Goal: Check status: Check status

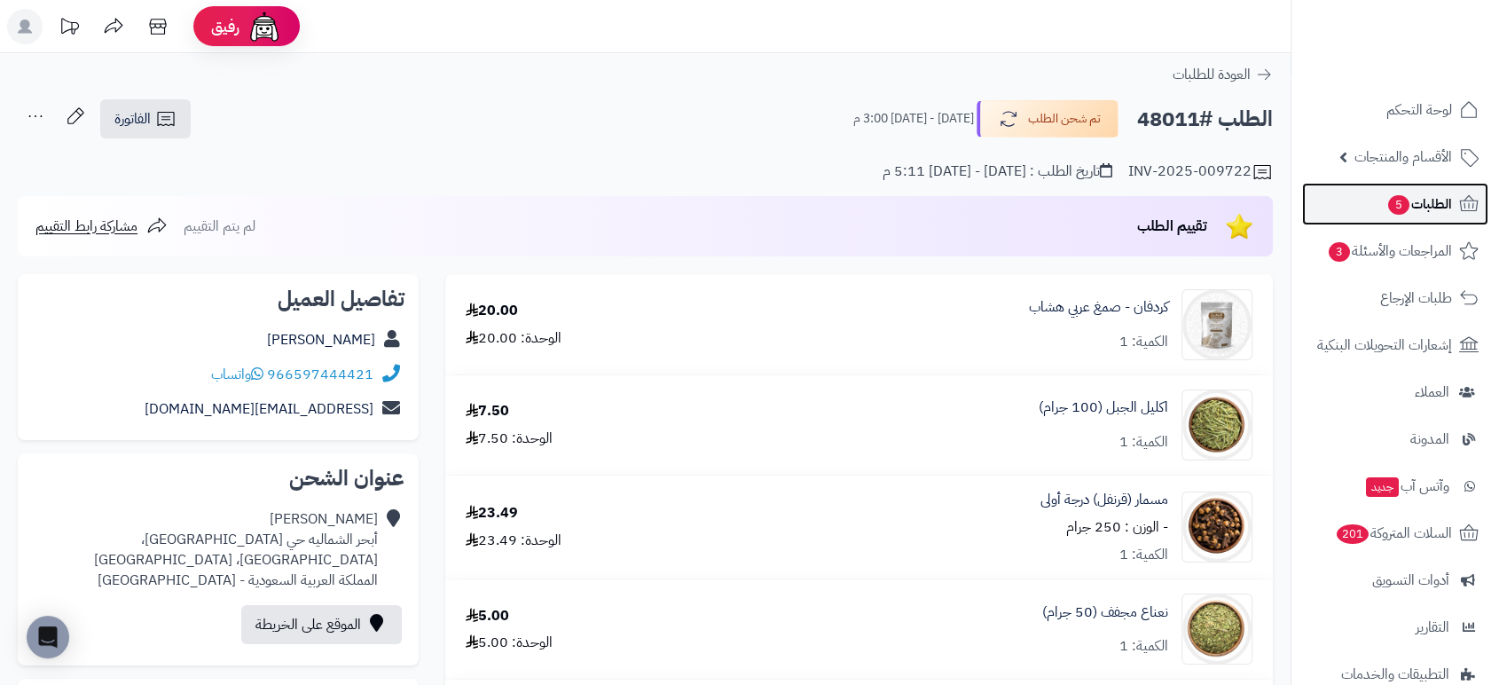
click at [1424, 201] on span "الطلبات 5" at bounding box center [1419, 204] width 66 height 25
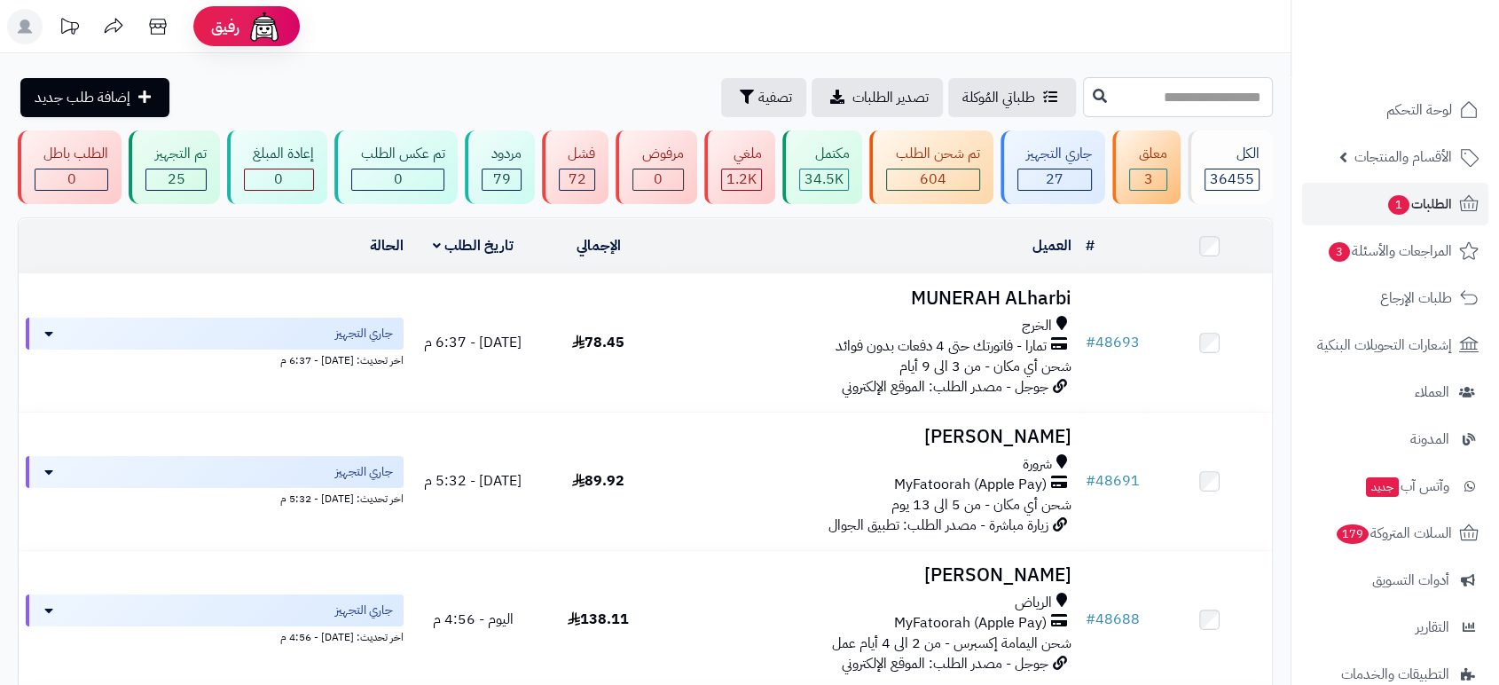
click at [1155, 96] on input "text" at bounding box center [1178, 97] width 190 height 40
type input "*****"
click at [1092, 100] on icon at bounding box center [1099, 95] width 14 height 14
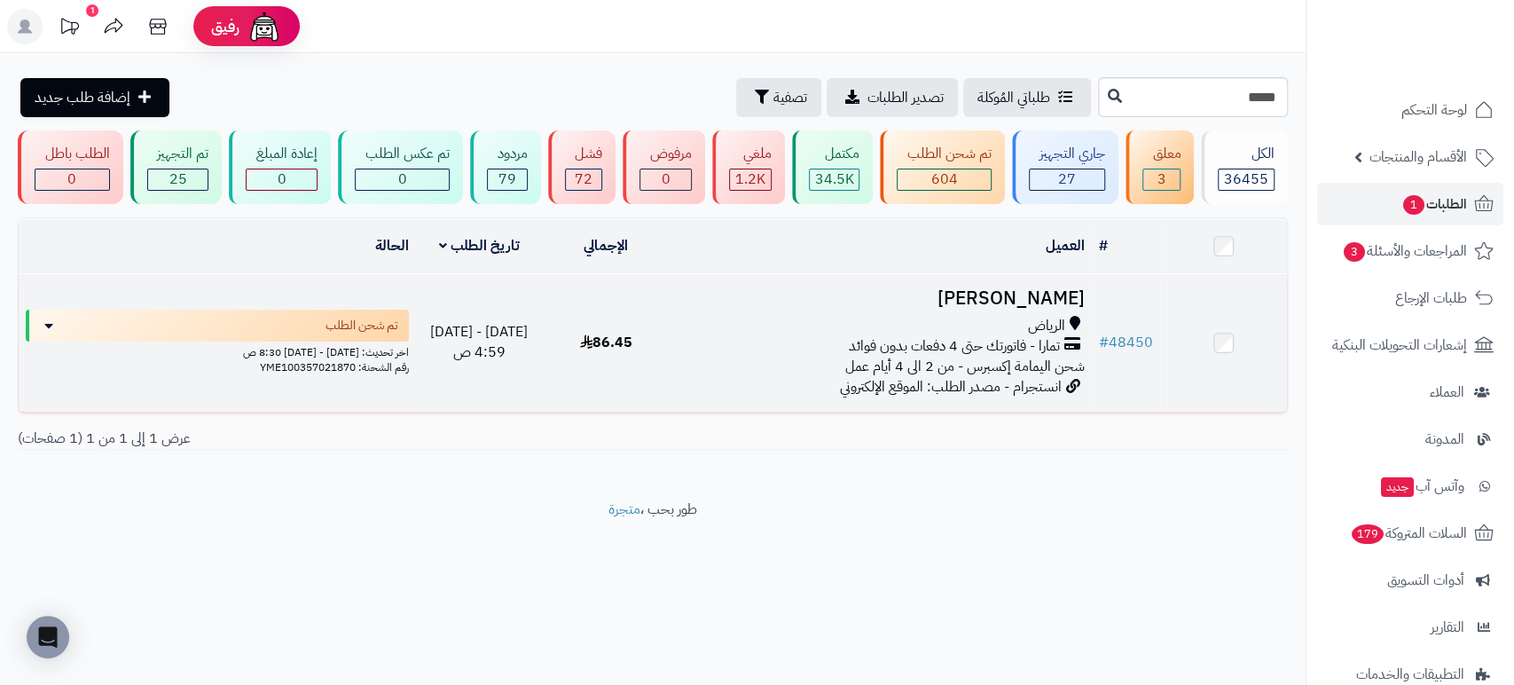
click at [982, 294] on h3 "Khloud Khalid" at bounding box center [881, 298] width 408 height 20
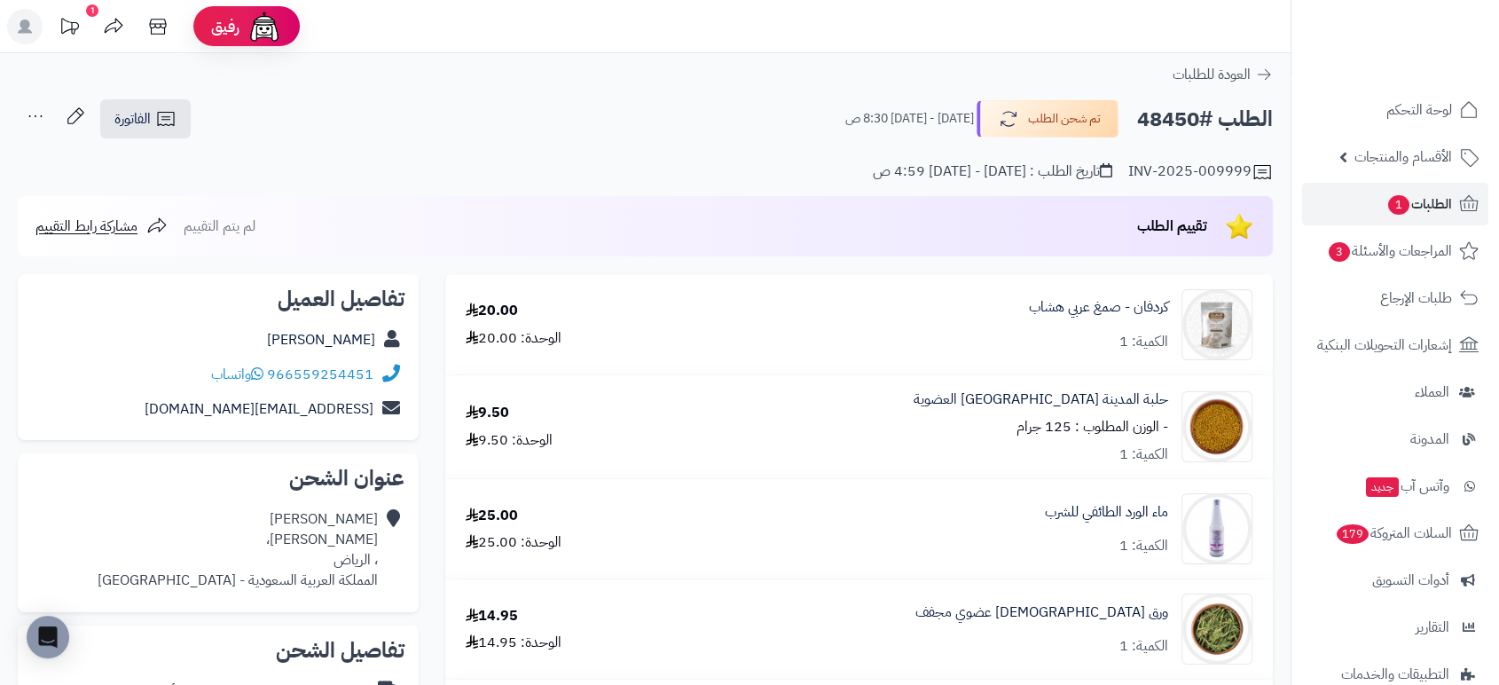
scroll to position [599, 0]
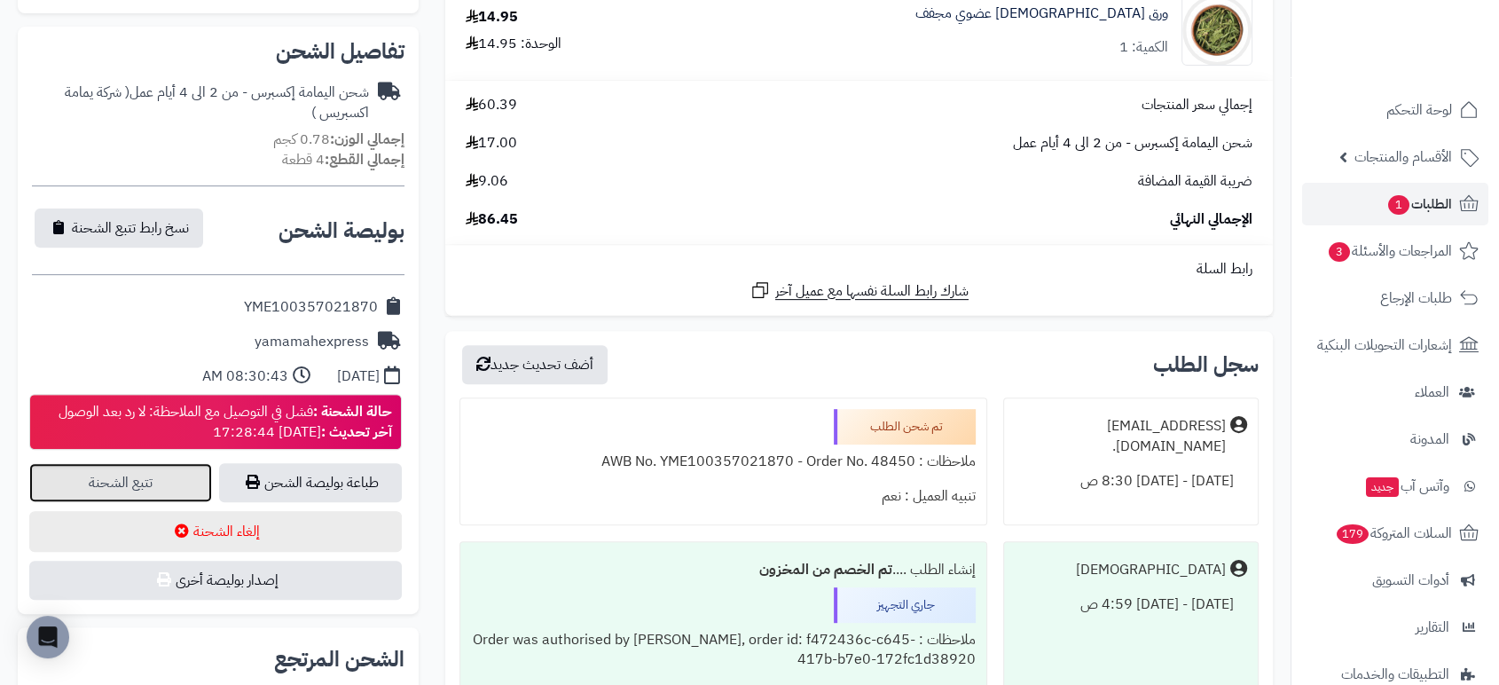
click at [127, 481] on link "تتبع الشحنة" at bounding box center [120, 482] width 183 height 39
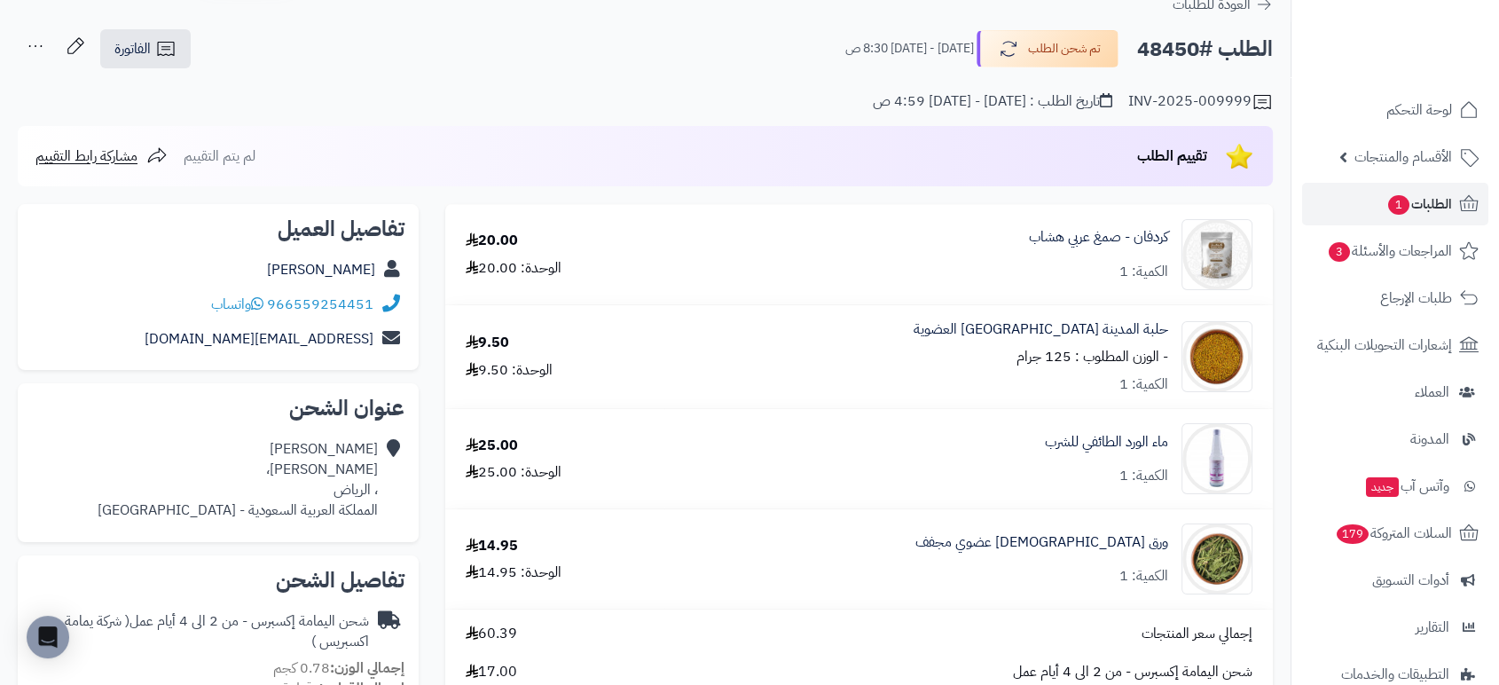
scroll to position [0, 0]
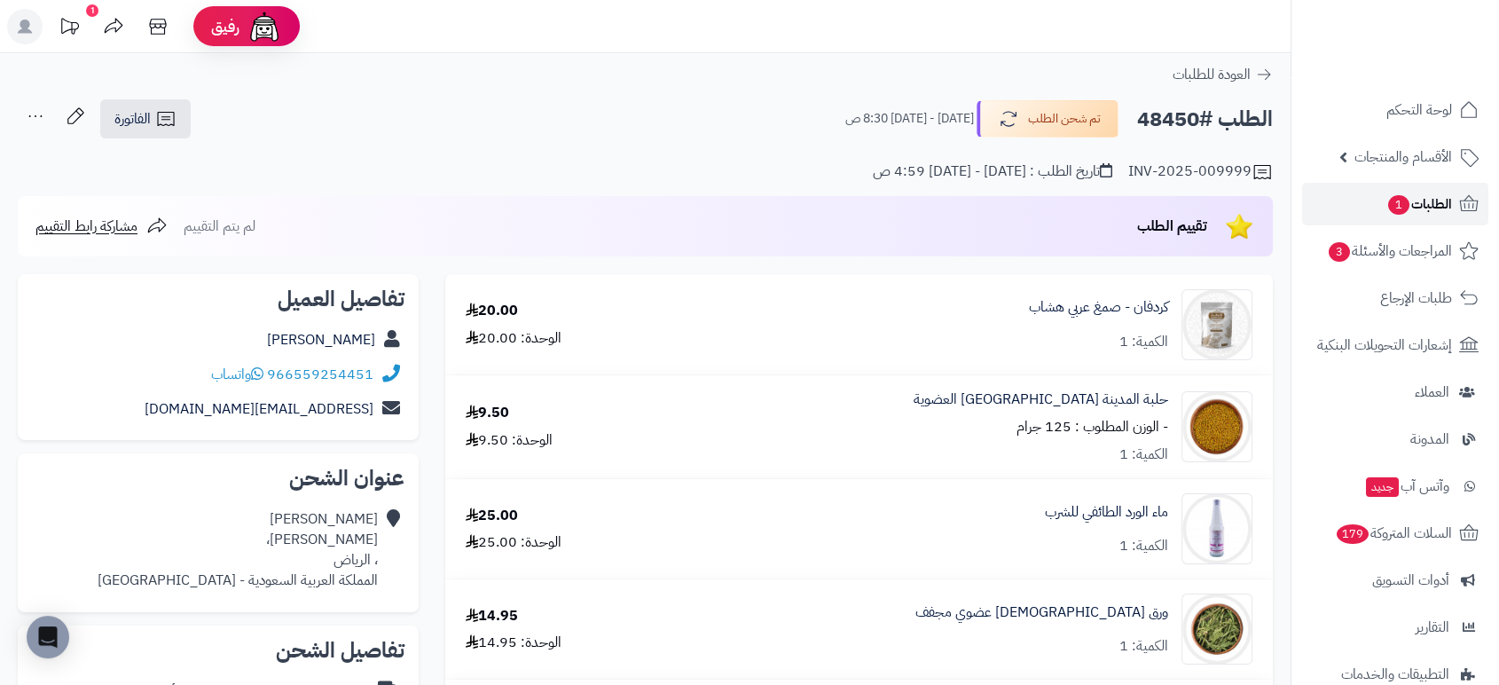
click at [1419, 190] on link "الطلبات 1" at bounding box center [1395, 204] width 186 height 43
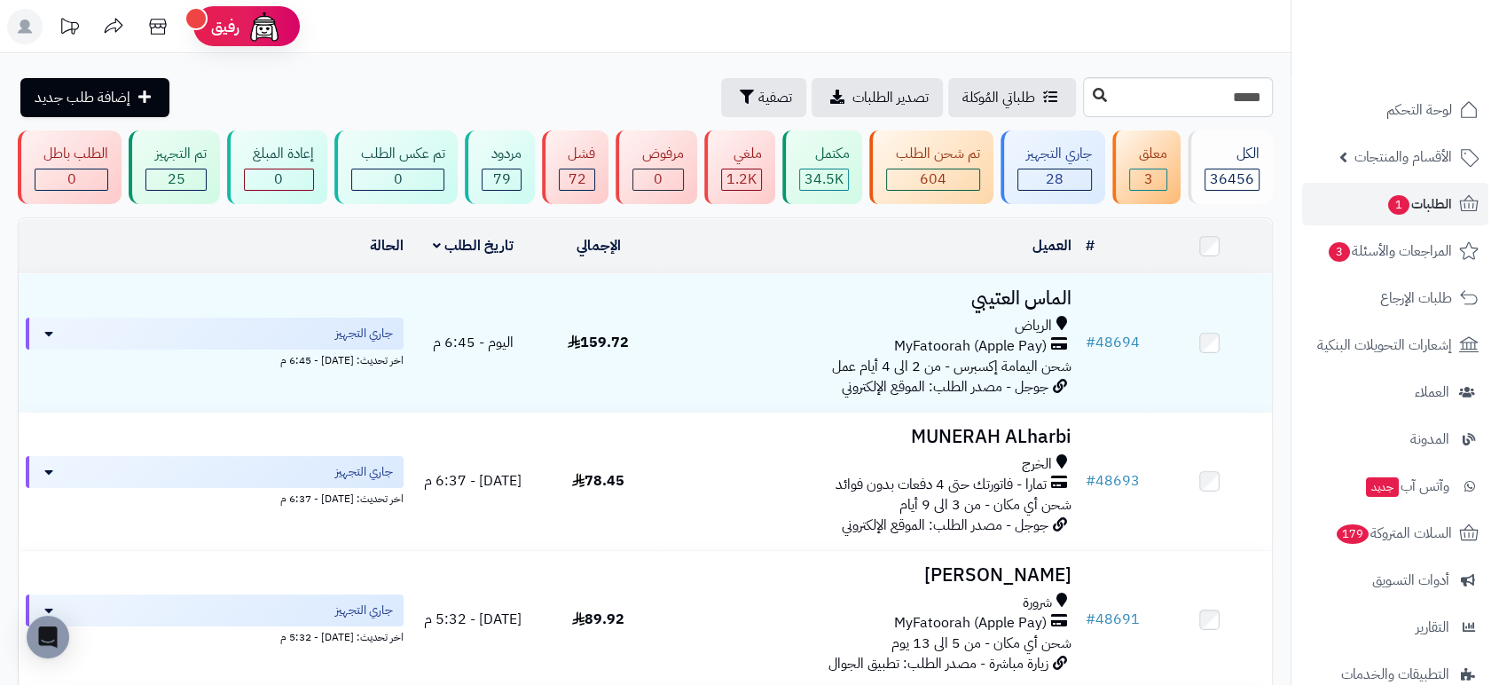
type input "*****"
click at [1092, 98] on icon at bounding box center [1099, 95] width 14 height 14
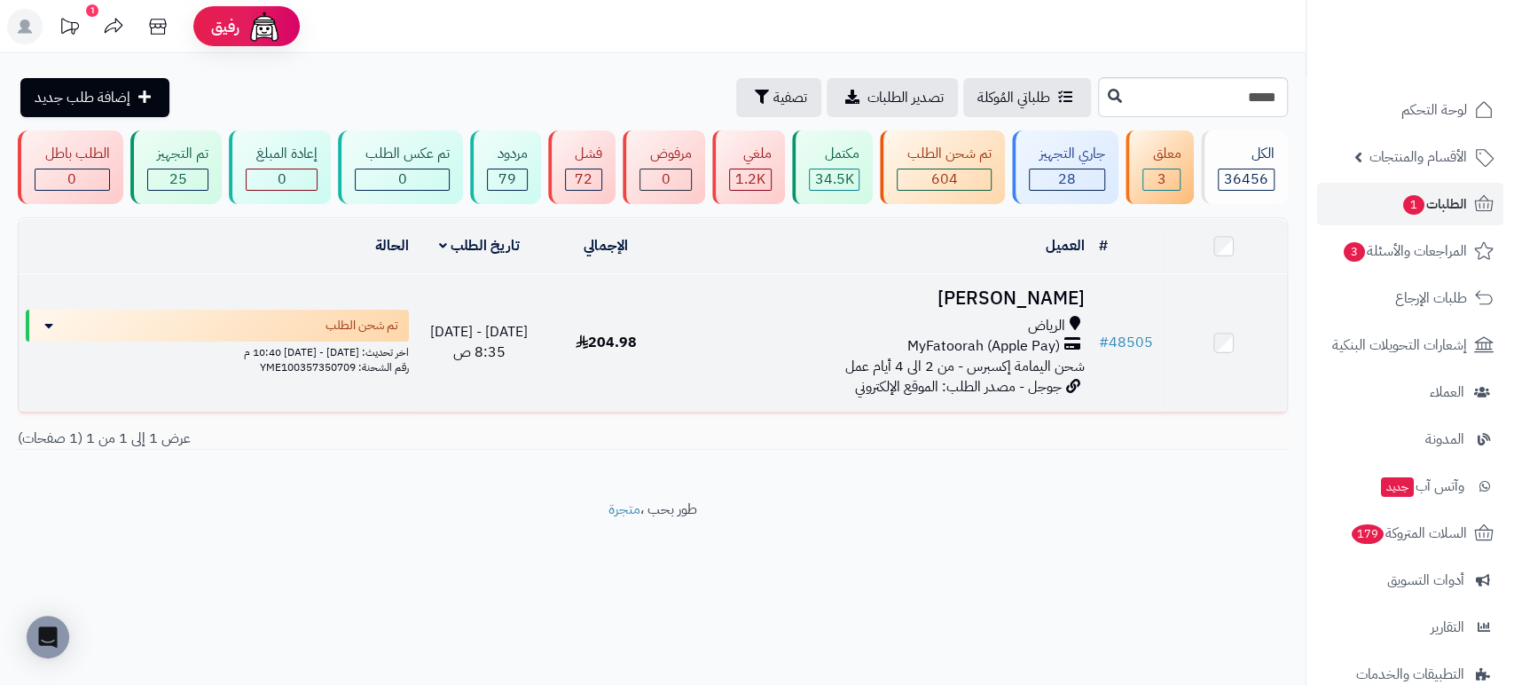
click at [996, 296] on h3 "[PERSON_NAME]" at bounding box center [881, 298] width 408 height 20
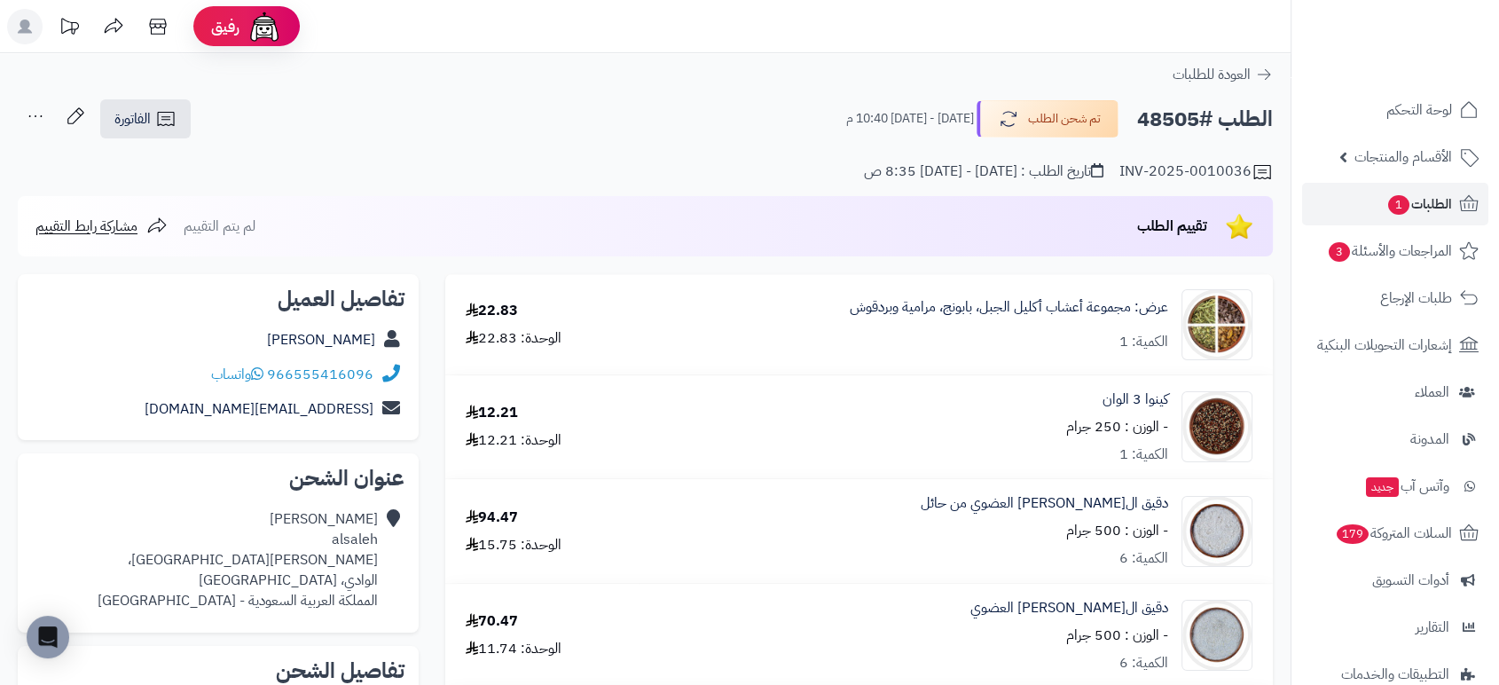
scroll to position [599, 0]
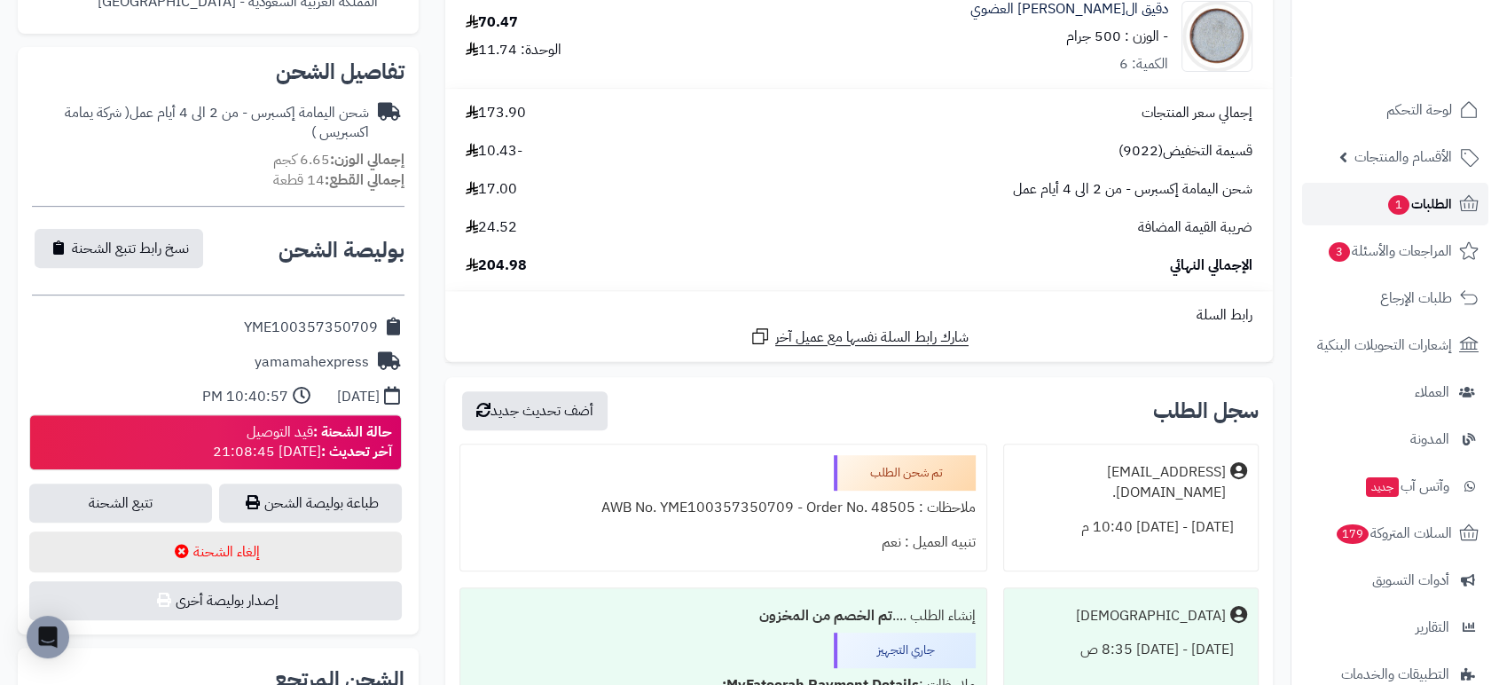
click at [1412, 192] on span "الطلبات 1" at bounding box center [1419, 204] width 66 height 25
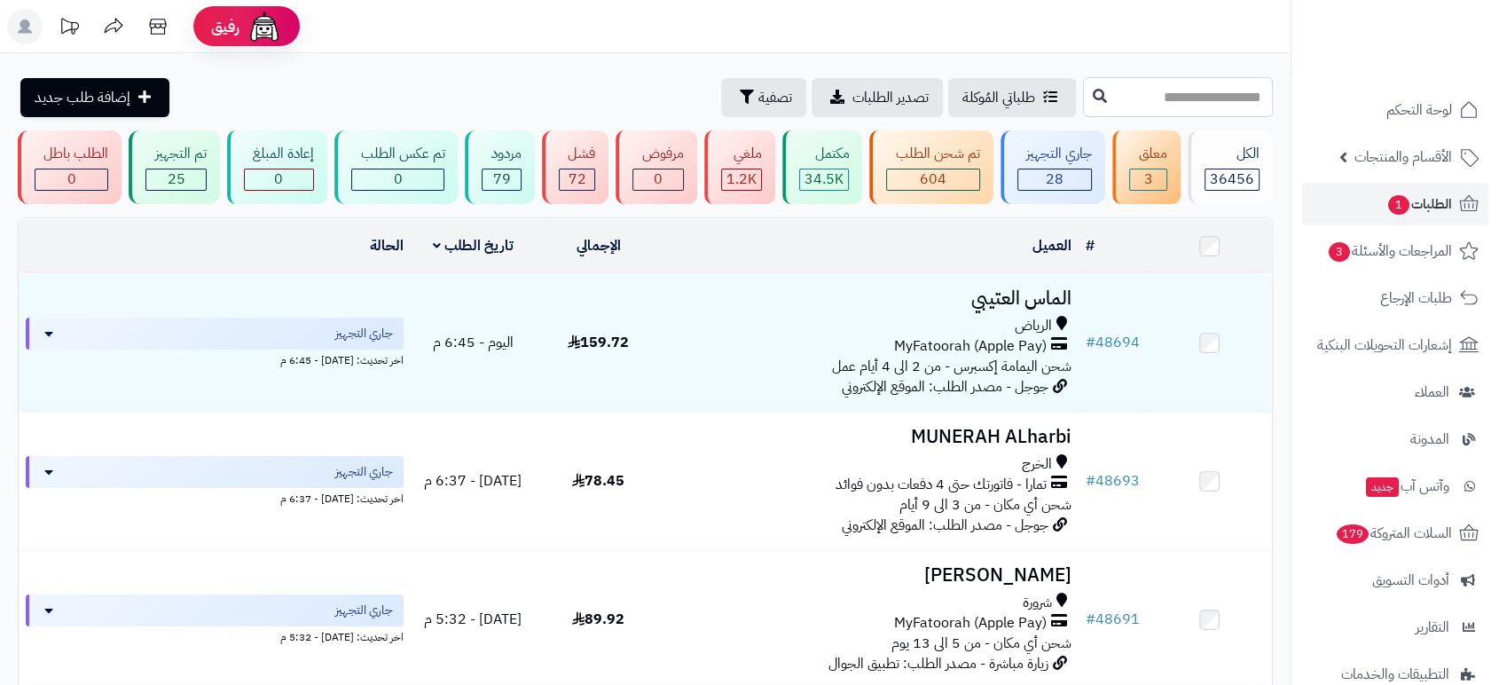
click at [1145, 103] on input "text" at bounding box center [1178, 97] width 190 height 40
drag, startPoint x: 1174, startPoint y: 92, endPoint x: 1328, endPoint y: 105, distance: 154.8
type input "*****"
click at [1092, 95] on icon at bounding box center [1099, 95] width 14 height 14
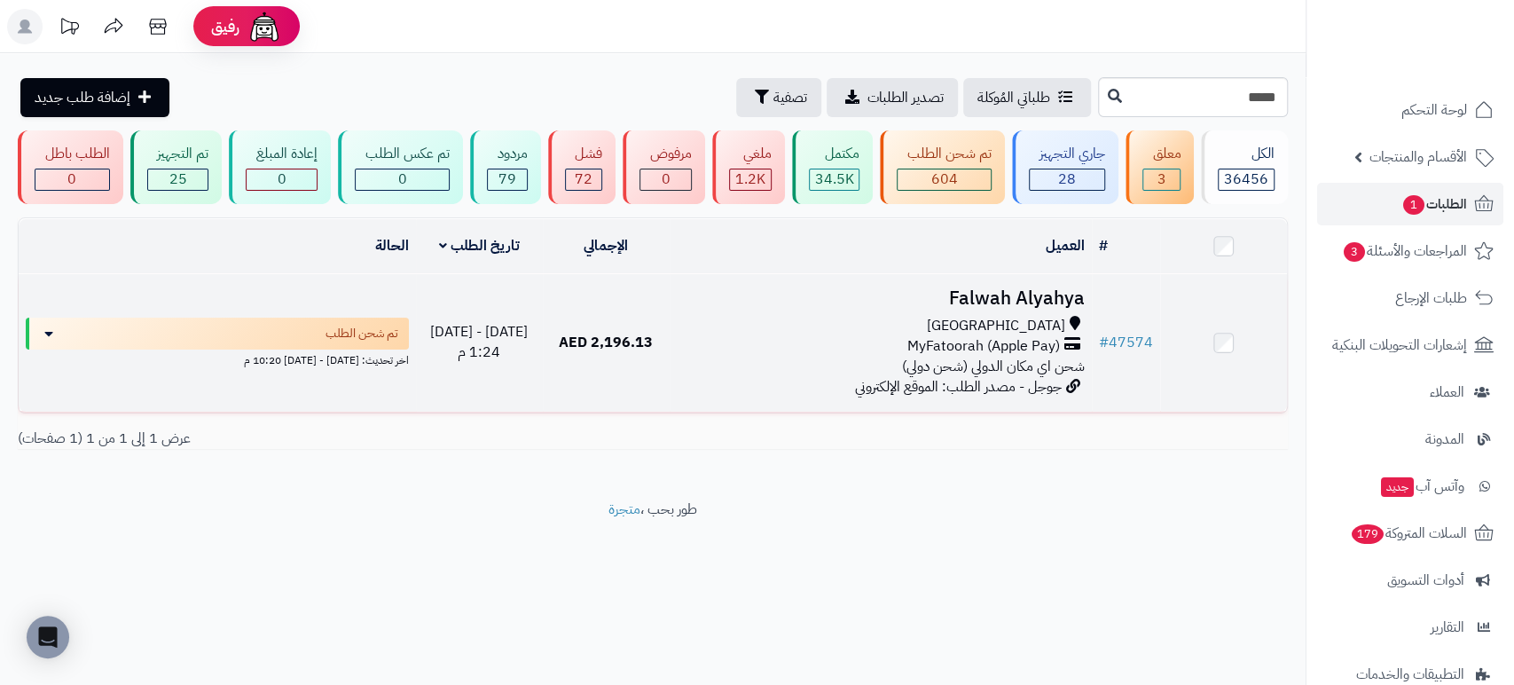
click at [993, 288] on h3 "Falwah Alyahya" at bounding box center [881, 298] width 408 height 20
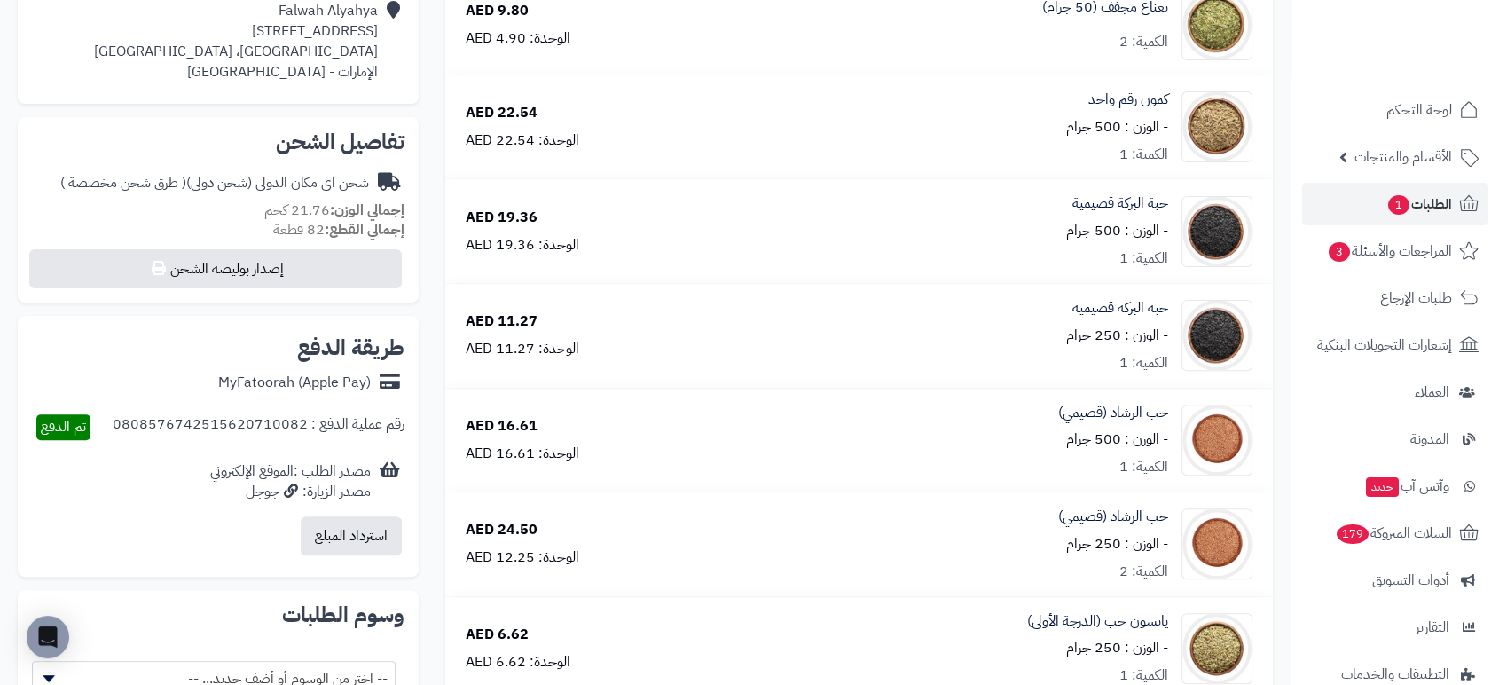
scroll to position [435, 0]
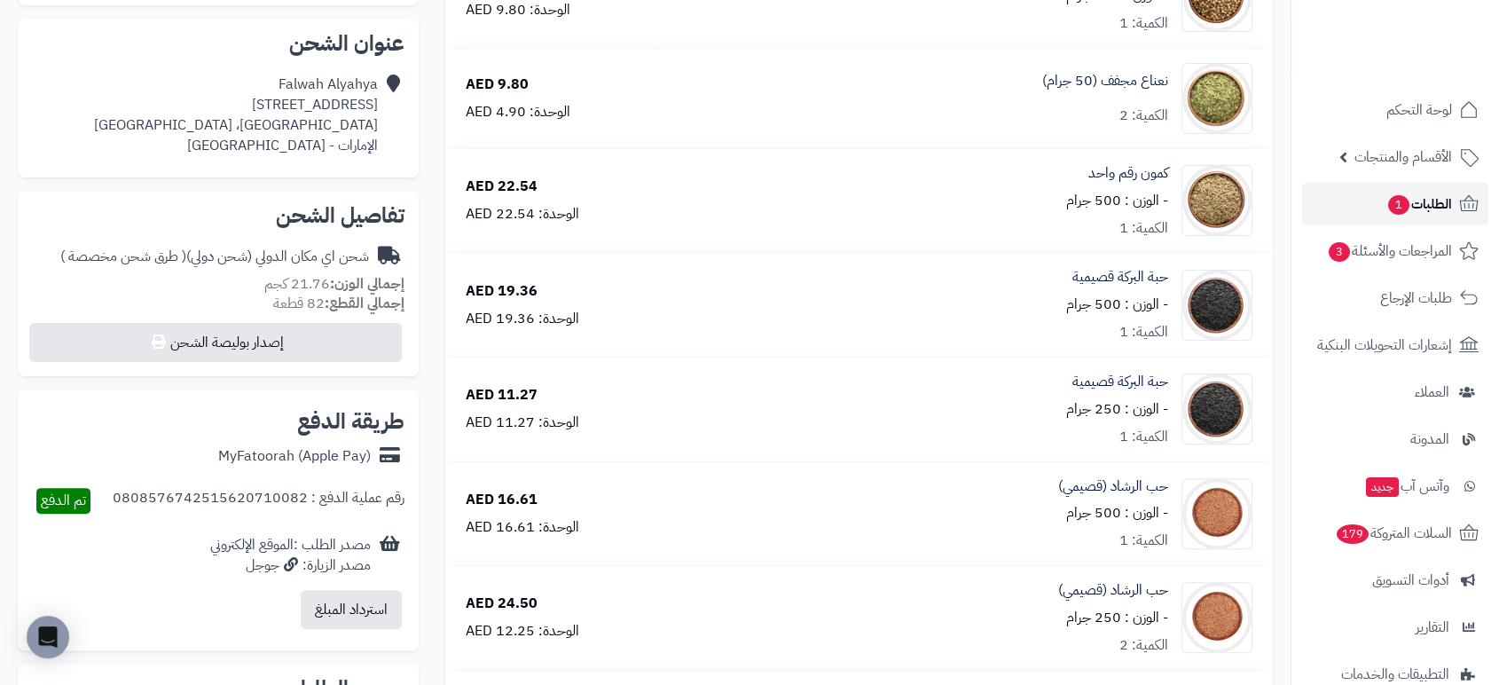
click at [1439, 200] on span "الطلبات 1" at bounding box center [1419, 204] width 66 height 25
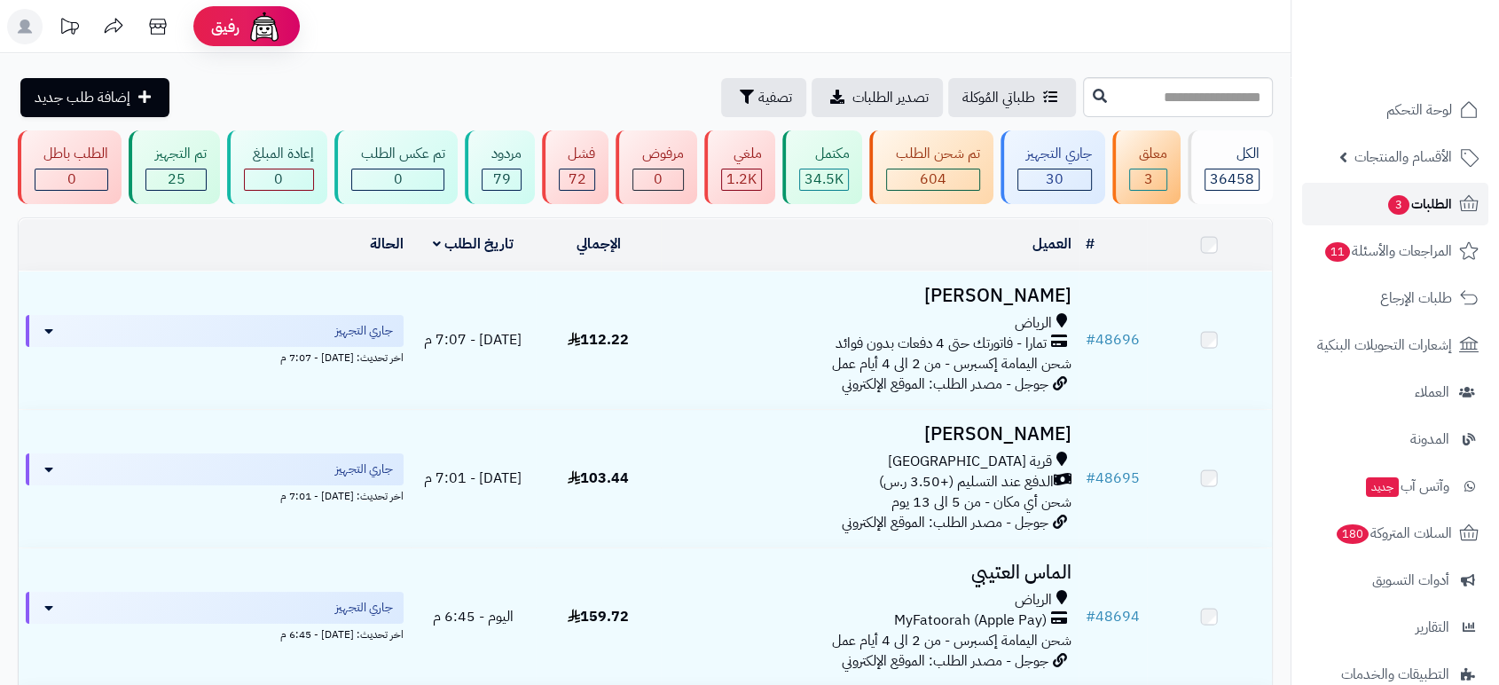
click at [1439, 200] on span "الطلبات 3" at bounding box center [1419, 204] width 66 height 25
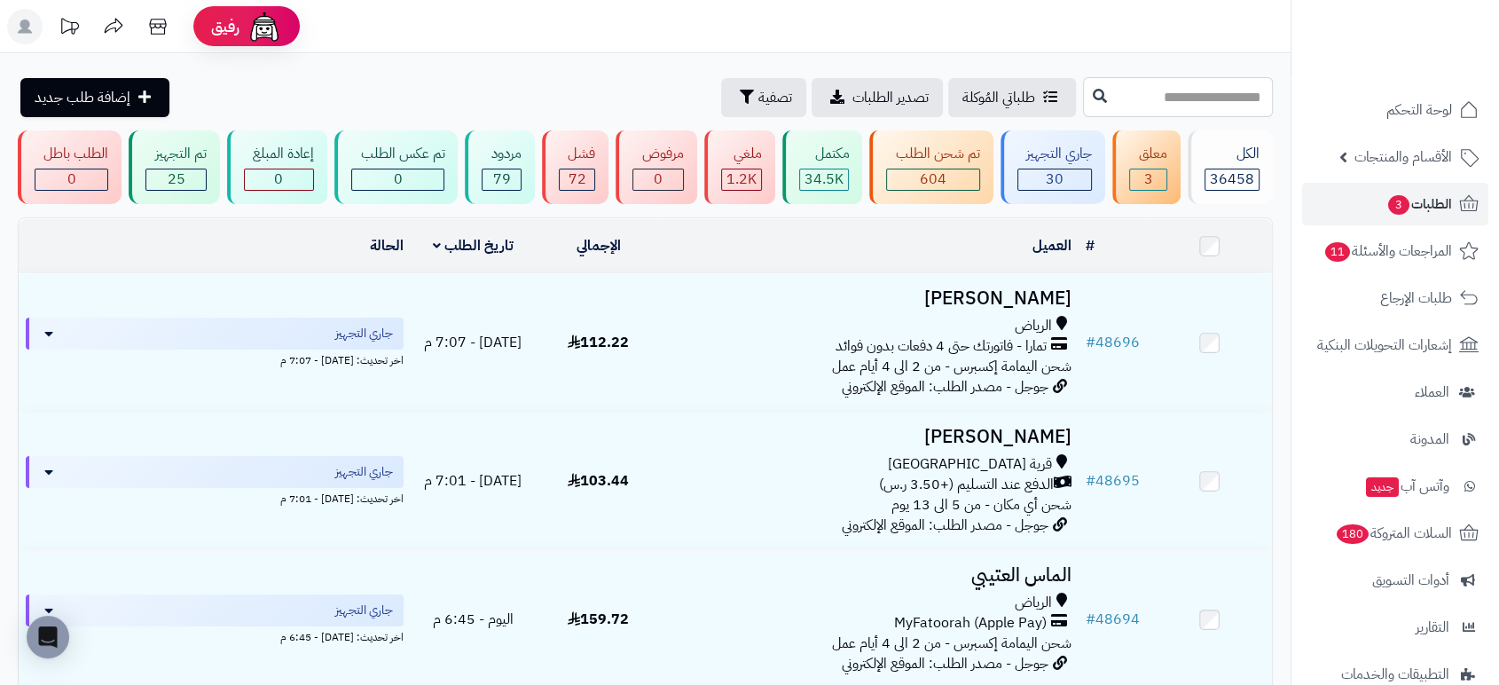
drag, startPoint x: 0, startPoint y: 0, endPoint x: 1197, endPoint y: 98, distance: 1201.2
click at [1197, 98] on input "text" at bounding box center [1178, 97] width 190 height 40
type input "*****"
click at [1086, 98] on button at bounding box center [1099, 96] width 27 height 34
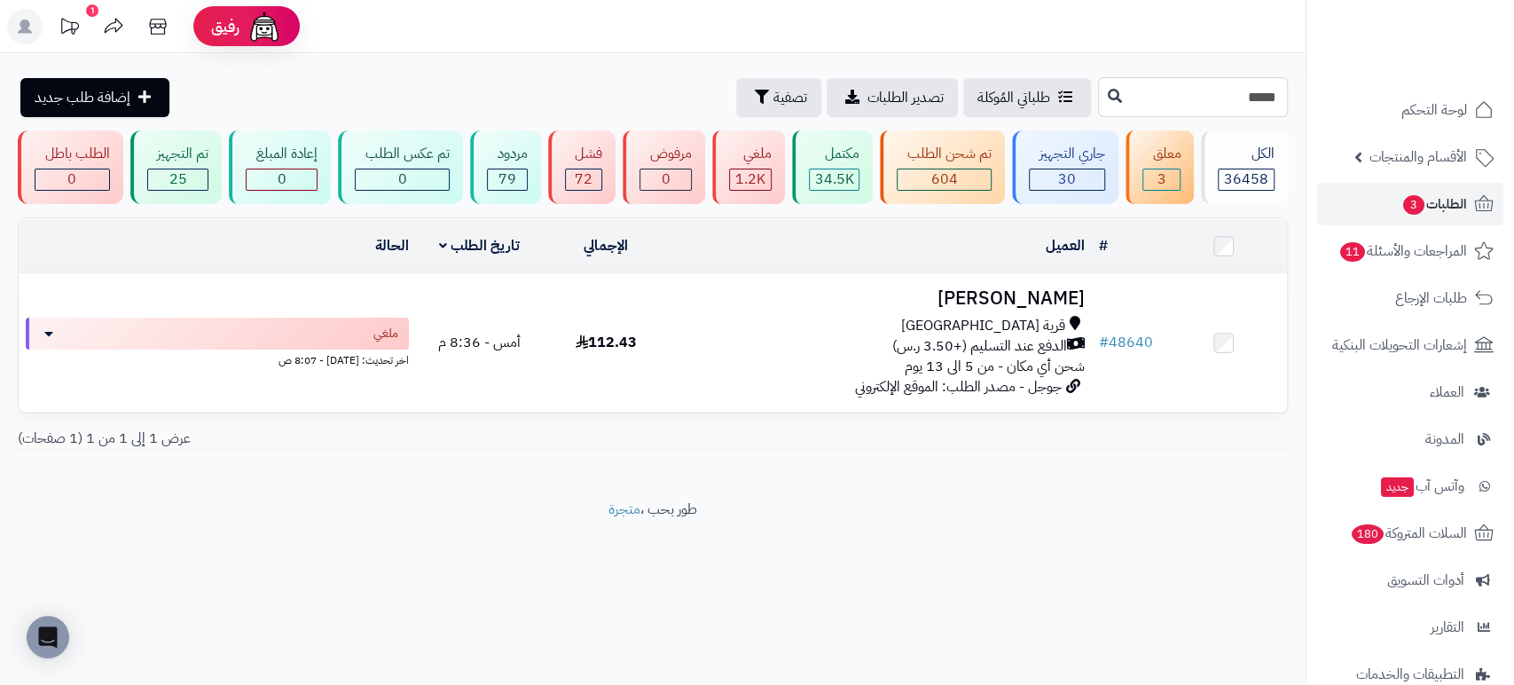
drag, startPoint x: 1111, startPoint y: 105, endPoint x: 1280, endPoint y: 67, distance: 172.6
click at [1280, 67] on div "**********" at bounding box center [652, 276] width 1305 height 446
paste input "text"
type input "*****"
click at [1108, 98] on icon at bounding box center [1115, 95] width 14 height 14
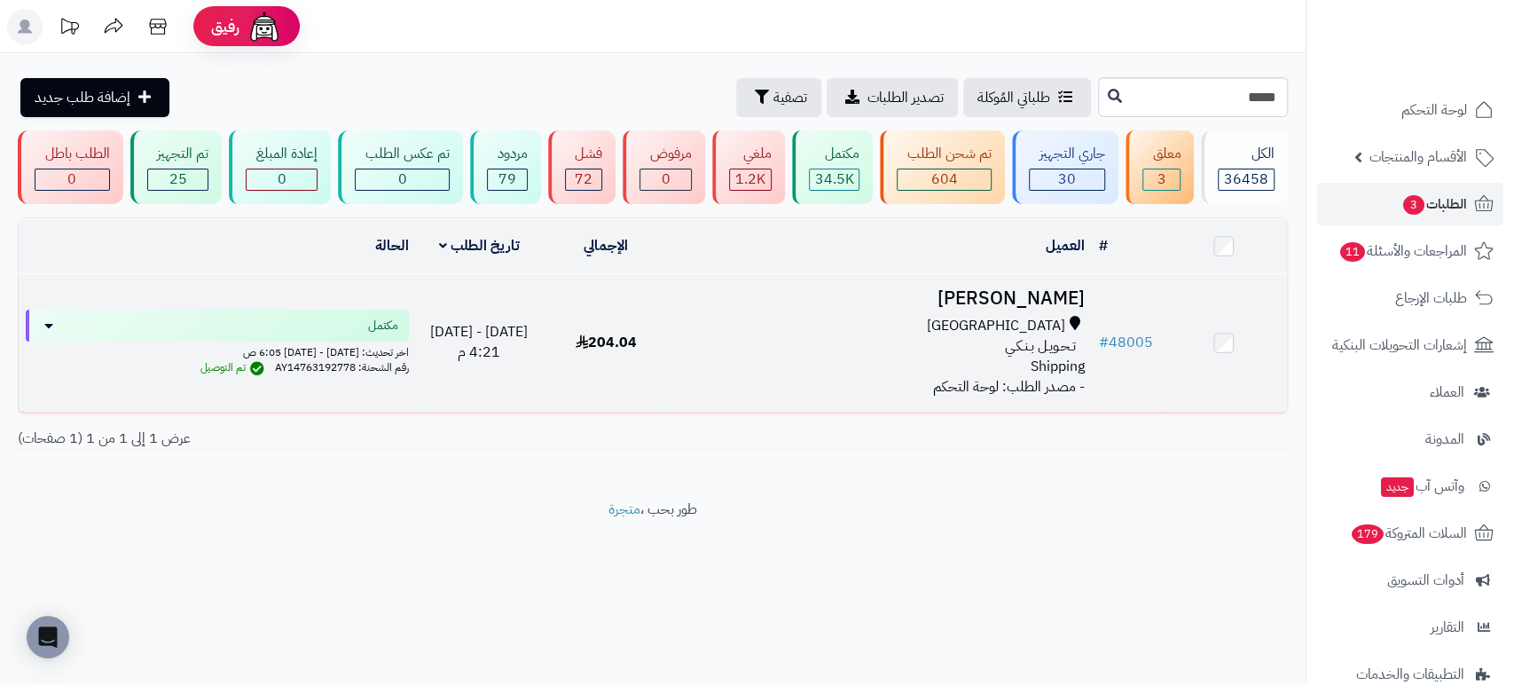
click at [1025, 295] on h3 "[PERSON_NAME]" at bounding box center [881, 298] width 408 height 20
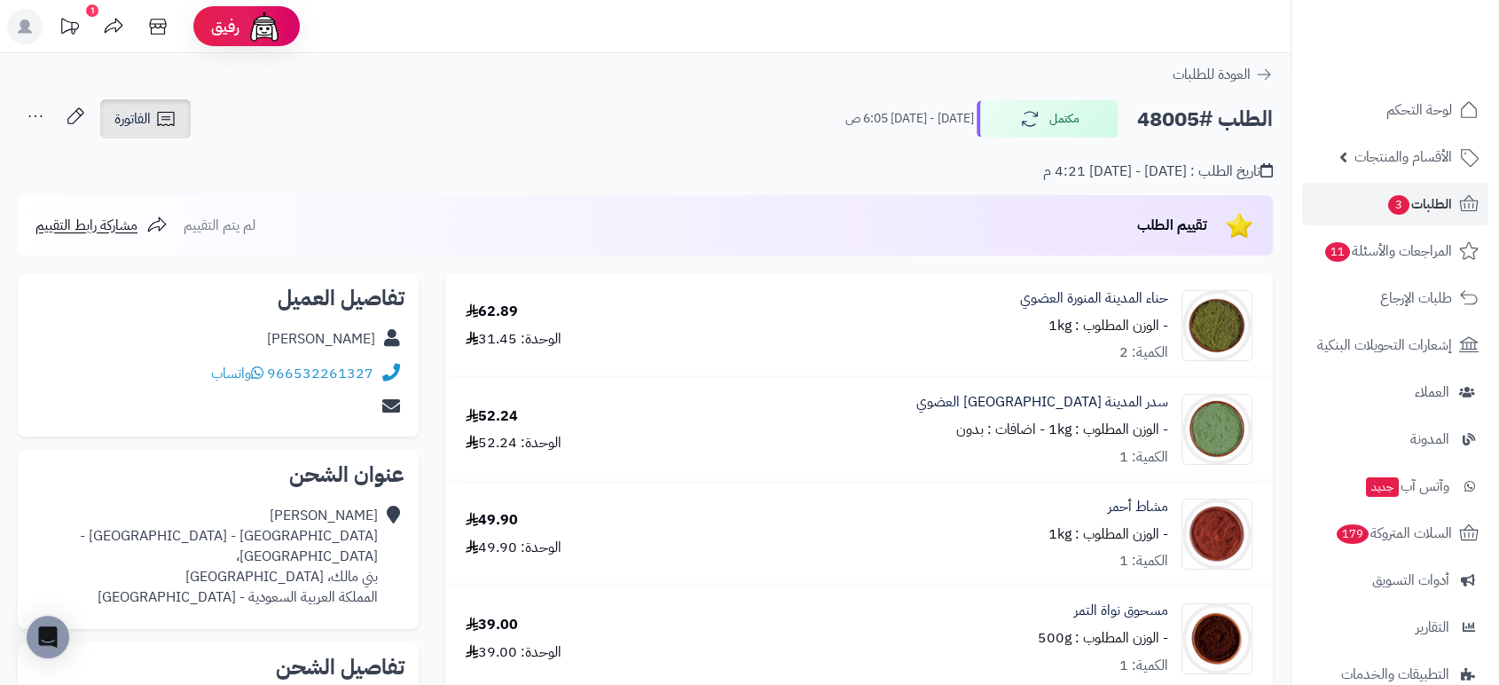
click at [151, 113] on span "الفاتورة" at bounding box center [132, 118] width 36 height 21
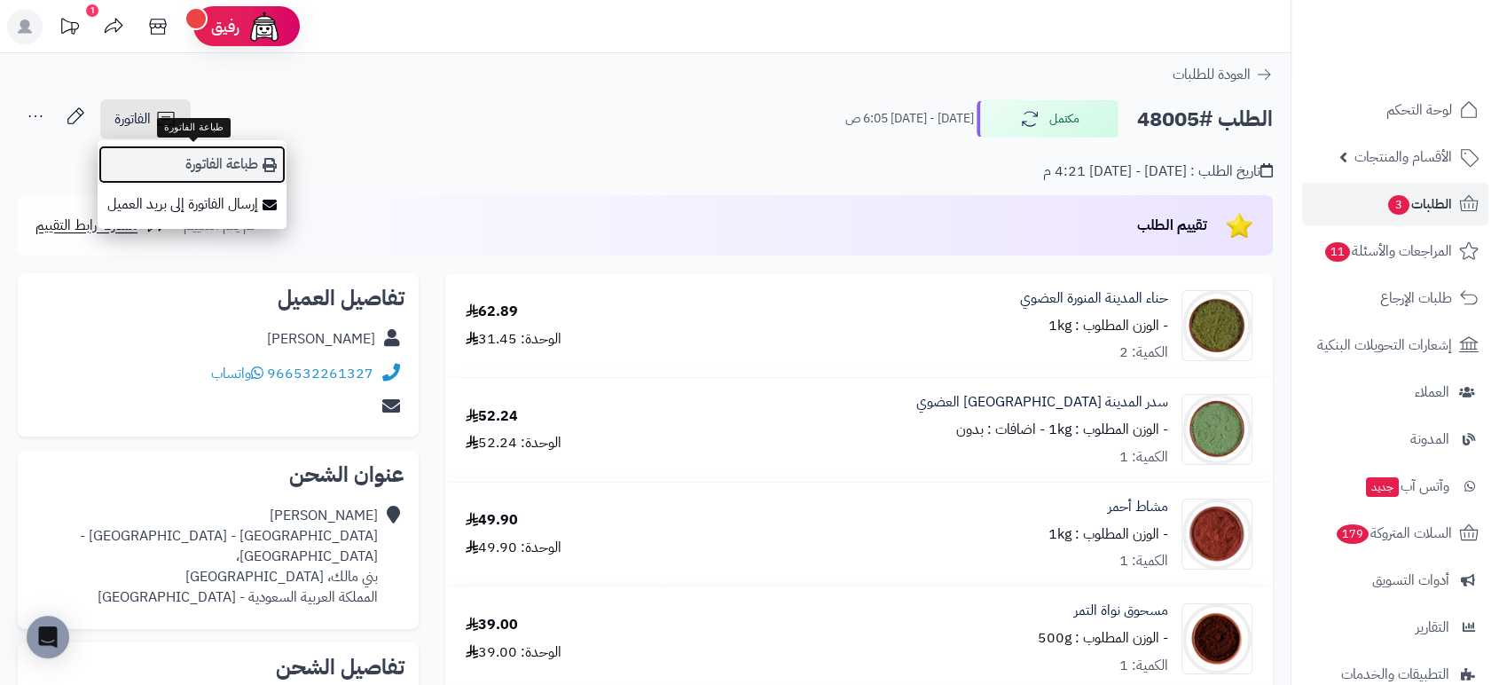
click at [227, 168] on link "طباعة الفاتورة" at bounding box center [192, 165] width 189 height 40
